Goal: Transaction & Acquisition: Book appointment/travel/reservation

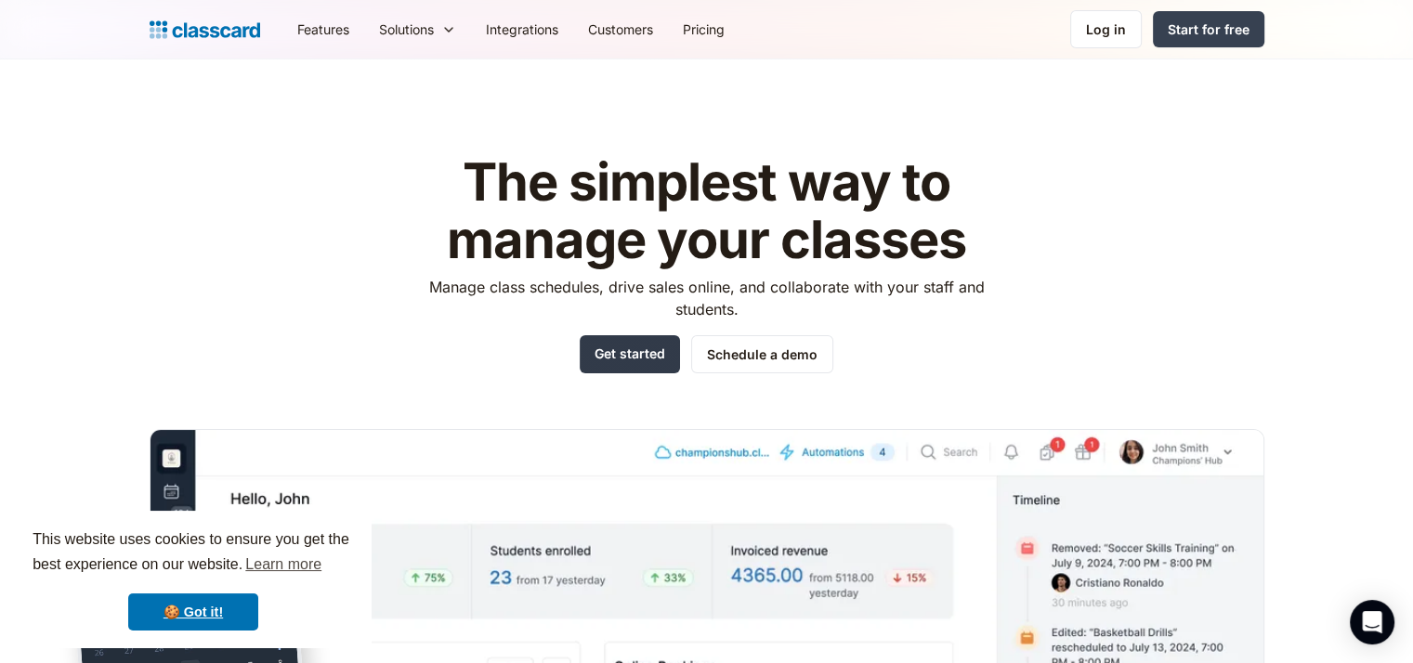
click at [650, 346] on link "Get started" at bounding box center [630, 354] width 100 height 38
click at [763, 358] on link "Schedule a demo" at bounding box center [762, 354] width 142 height 38
